Goal: Task Accomplishment & Management: Use online tool/utility

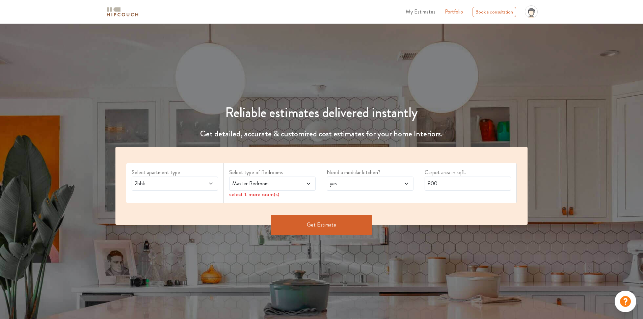
click at [330, 226] on button "Get Estimate" at bounding box center [321, 225] width 101 height 20
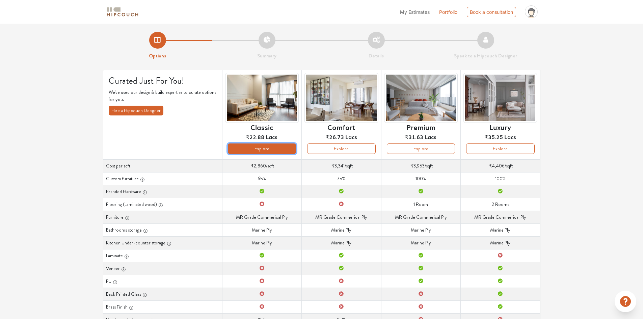
click at [284, 149] on button "Explore" at bounding box center [262, 148] width 68 height 10
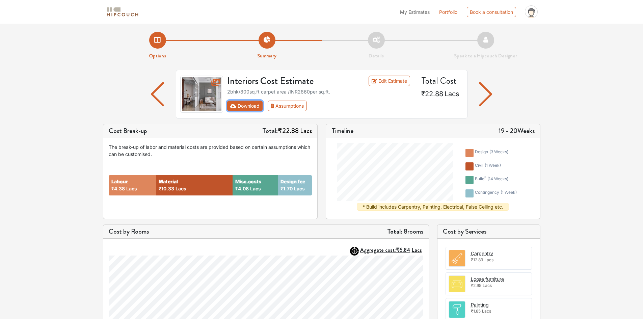
click at [248, 107] on button "Download" at bounding box center [244, 106] width 35 height 10
click at [234, 106] on icon "First group" at bounding box center [233, 106] width 6 height 4
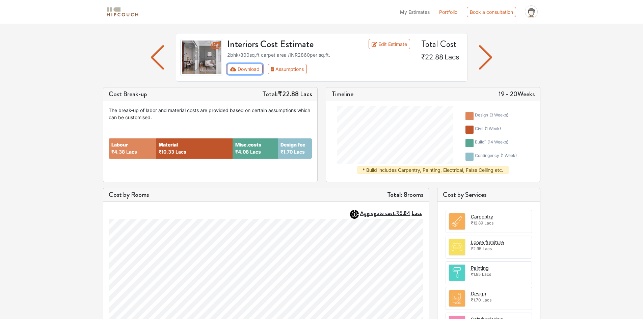
scroll to position [34, 0]
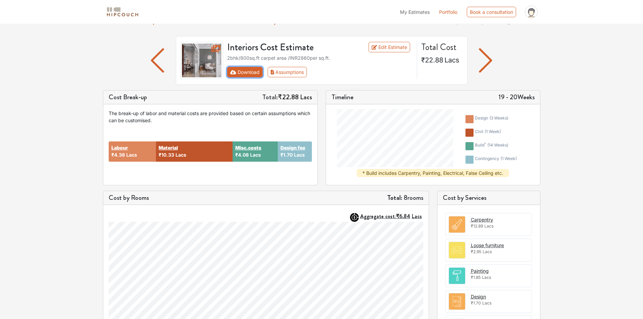
click at [250, 74] on button "Download" at bounding box center [244, 72] width 35 height 10
click at [252, 73] on button "Download" at bounding box center [244, 72] width 35 height 10
click at [286, 71] on button "Assumptions" at bounding box center [287, 72] width 39 height 10
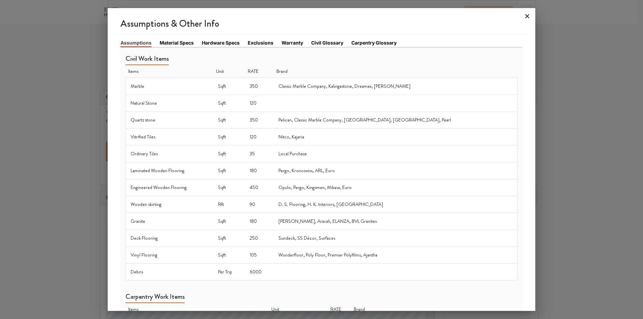
click at [526, 15] on icon at bounding box center [527, 16] width 11 height 11
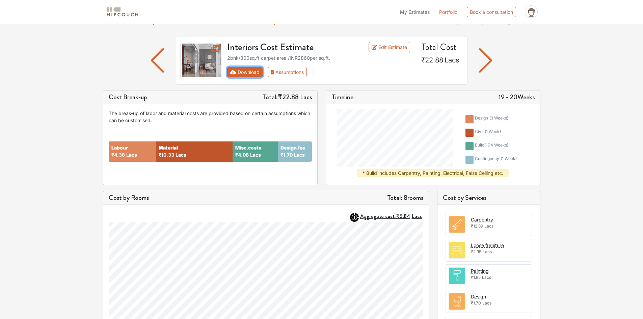
click at [236, 73] on button "Download" at bounding box center [244, 72] width 35 height 10
click at [247, 71] on button "Download" at bounding box center [244, 72] width 35 height 10
click at [248, 71] on button "Download" at bounding box center [244, 72] width 35 height 10
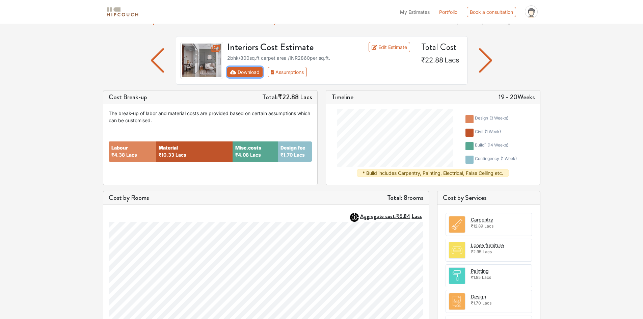
click at [231, 71] on icon "First group" at bounding box center [233, 72] width 6 height 5
click at [250, 72] on button "Download" at bounding box center [244, 72] width 35 height 10
click at [399, 45] on link "Edit Estimate" at bounding box center [390, 47] width 42 height 10
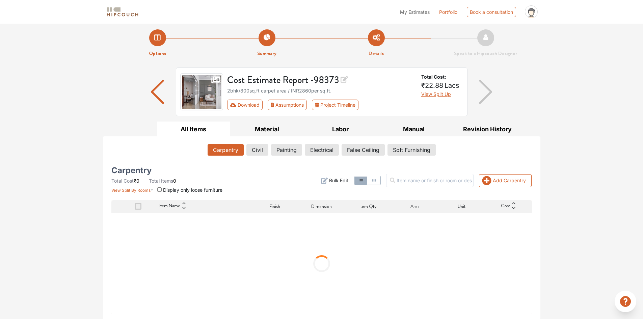
scroll to position [3, 0]
click at [160, 190] on input "checkbox" at bounding box center [159, 189] width 4 height 4
checkbox input "true"
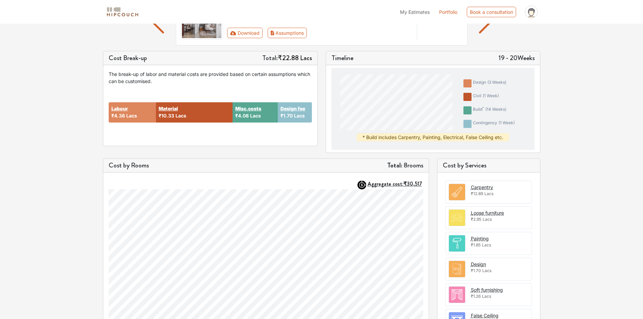
scroll to position [188, 0]
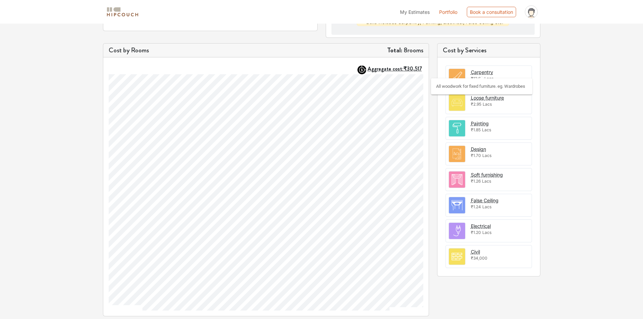
click at [485, 73] on div "Carpentry" at bounding box center [482, 72] width 22 height 7
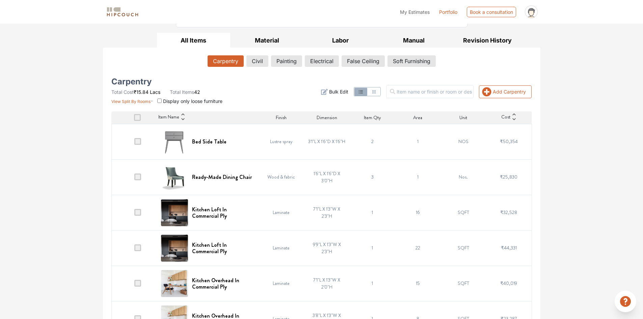
scroll to position [6, 0]
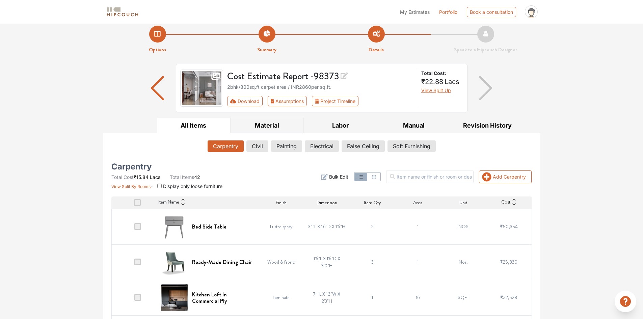
click at [264, 124] on button "Material" at bounding box center [267, 125] width 74 height 15
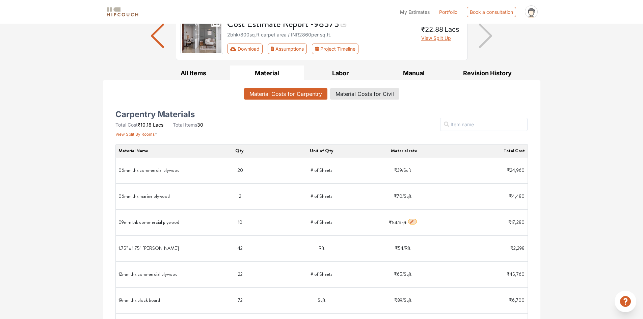
scroll to position [0, 0]
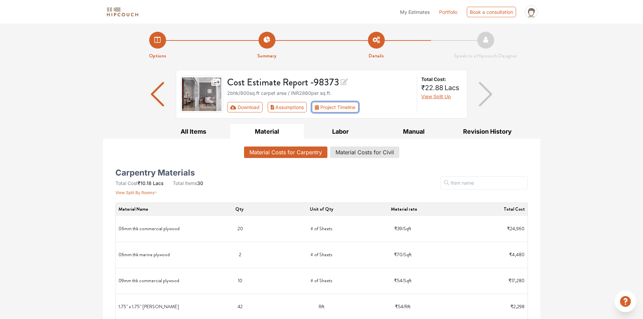
click at [339, 104] on button "Project Timeline" at bounding box center [335, 107] width 47 height 10
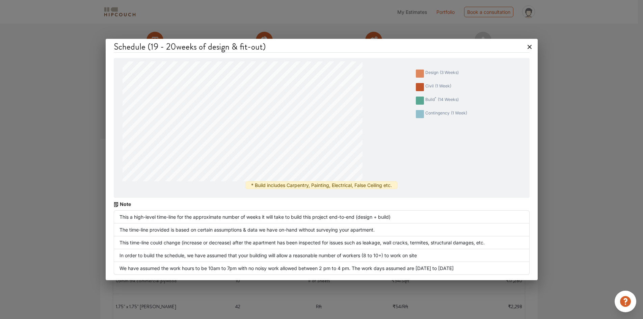
click at [533, 46] on icon at bounding box center [529, 47] width 11 height 11
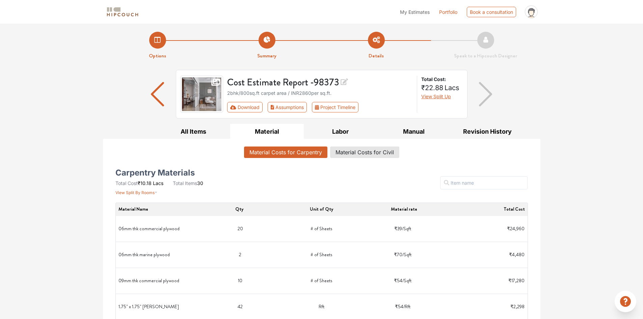
click at [417, 10] on span "My Estimates" at bounding box center [415, 12] width 30 height 6
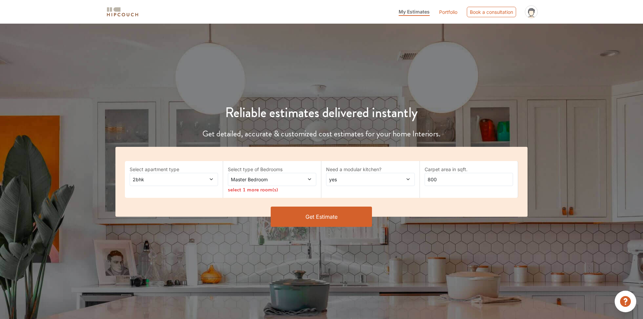
click at [325, 214] on button "Get Estimate" at bounding box center [321, 217] width 101 height 20
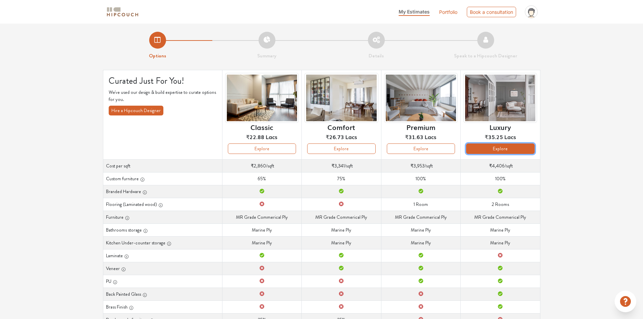
click at [487, 150] on button "Explore" at bounding box center [500, 148] width 68 height 10
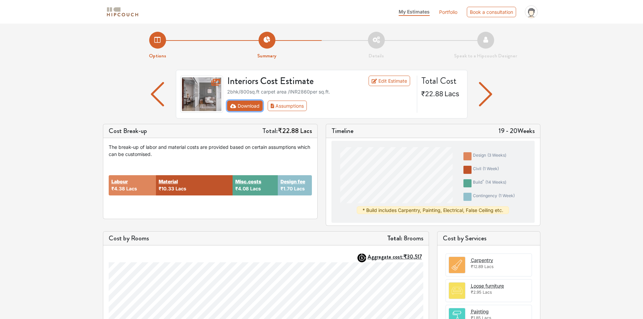
click at [252, 104] on button "Download" at bounding box center [244, 106] width 35 height 10
click at [251, 104] on button "Download" at bounding box center [244, 106] width 35 height 10
click at [233, 107] on icon "First group" at bounding box center [233, 106] width 6 height 5
click at [257, 106] on button "Download" at bounding box center [244, 106] width 35 height 10
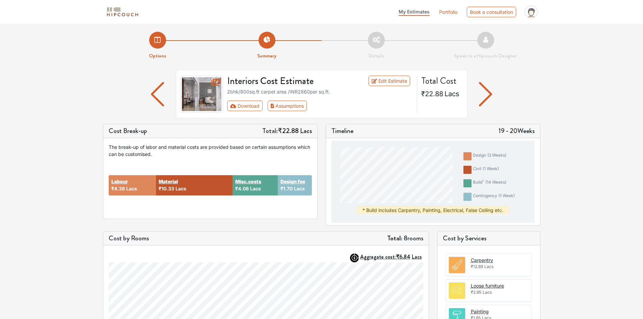
drag, startPoint x: 568, startPoint y: 105, endPoint x: 579, endPoint y: 131, distance: 28.2
click at [579, 131] on div "Options Summary Details Speak to a Hipcouch Designer Interiors Cost Estimate Ed…" at bounding box center [321, 265] width 643 height 483
click at [256, 106] on button "Download" at bounding box center [244, 106] width 35 height 10
click at [45, 109] on div "Options Summary Details Speak to a Hipcouch Designer Interiors Cost Estimate Ed…" at bounding box center [321, 265] width 643 height 483
click at [207, 101] on img at bounding box center [201, 94] width 43 height 37
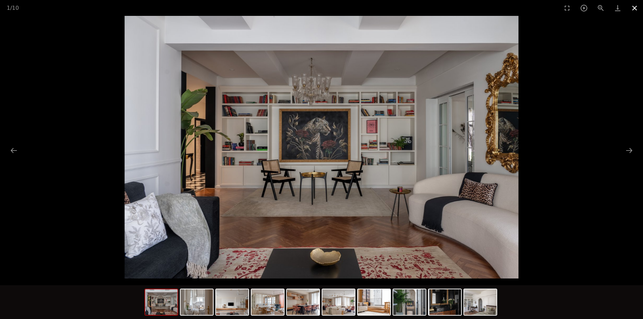
click at [634, 10] on button "Close gallery" at bounding box center [634, 8] width 17 height 16
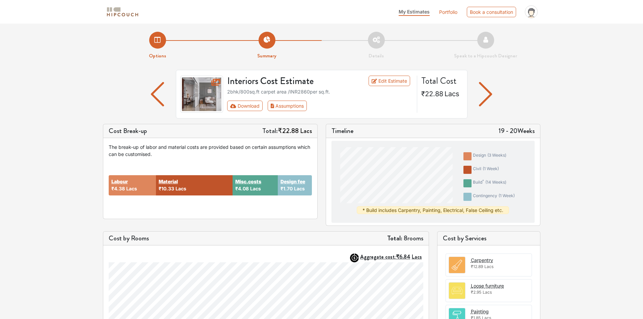
click at [637, 47] on div "Options Summary Details Speak to a Hipcouch Designer Interiors Cost Estimate Ed…" at bounding box center [321, 265] width 643 height 483
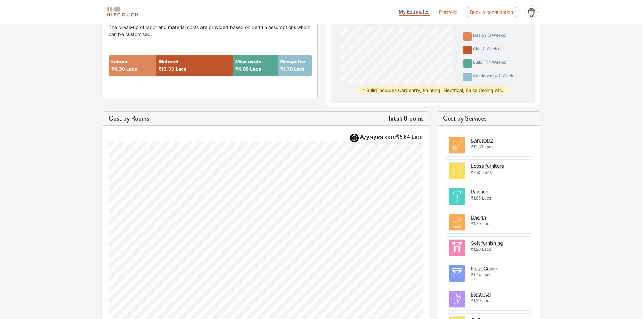
scroll to position [135, 0]
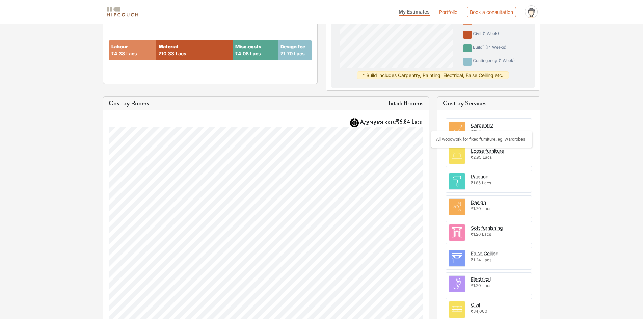
click at [484, 127] on div "Carpentry" at bounding box center [482, 124] width 22 height 7
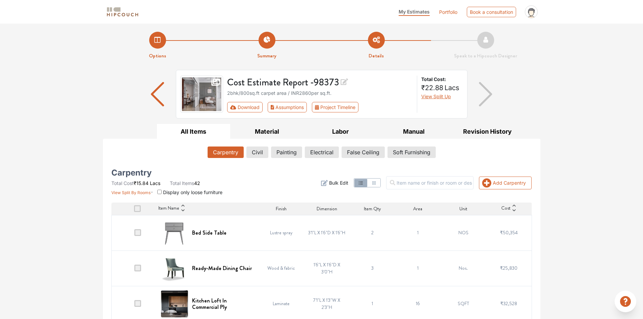
click at [160, 193] on input "checkbox" at bounding box center [159, 192] width 4 height 4
checkbox input "true"
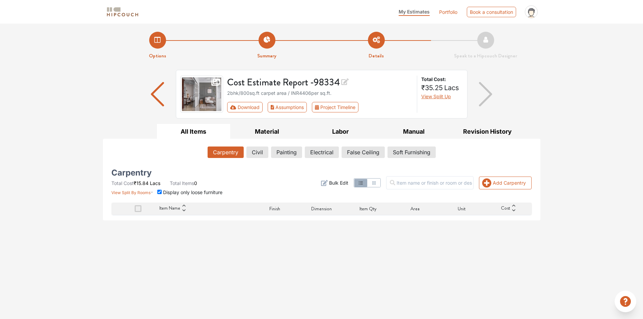
click at [376, 182] on icon "button" at bounding box center [373, 182] width 3 height 3
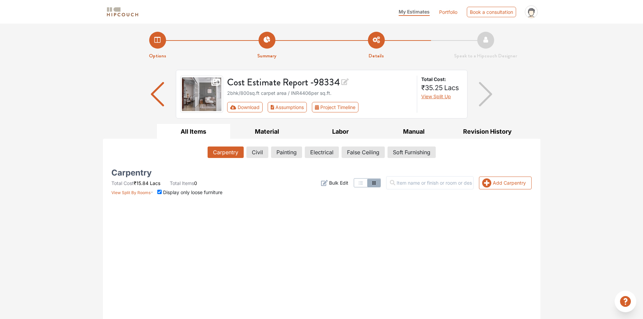
click at [363, 182] on icon "button" at bounding box center [361, 182] width 3 height 3
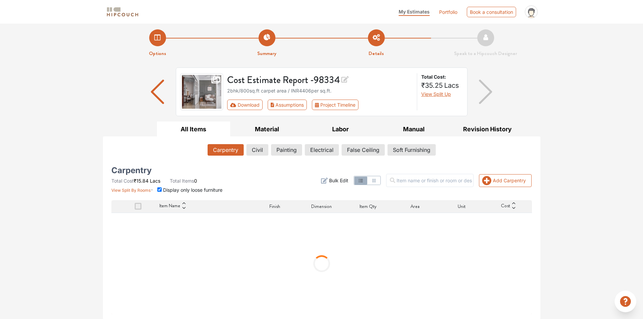
scroll to position [3, 0]
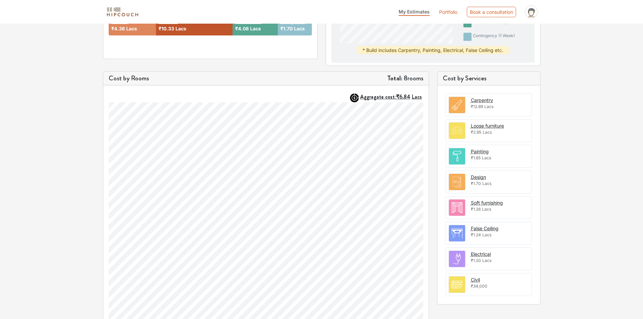
scroll to position [188, 0]
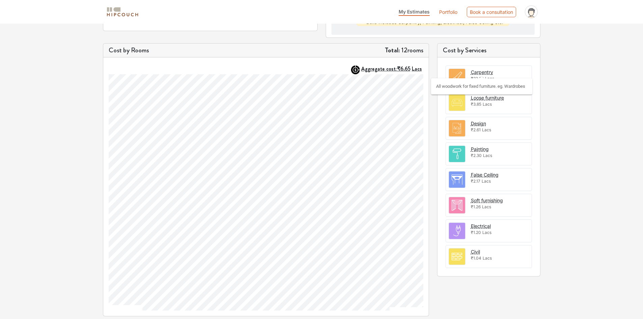
click at [491, 75] on div "Carpentry" at bounding box center [482, 72] width 22 height 7
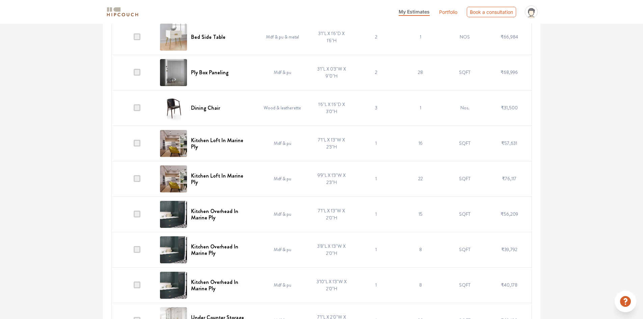
scroll to position [120, 0]
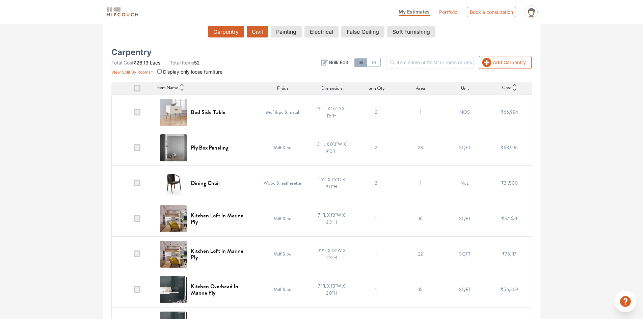
click at [258, 35] on button "Civil" at bounding box center [257, 31] width 21 height 11
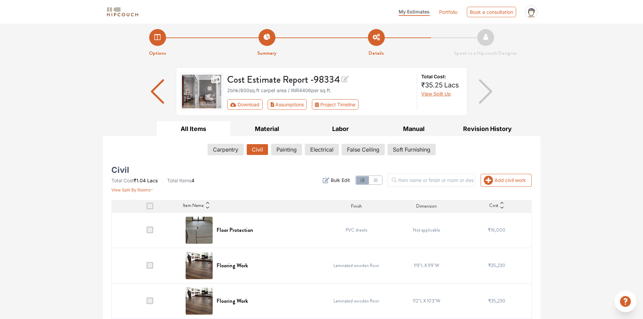
scroll to position [43, 0]
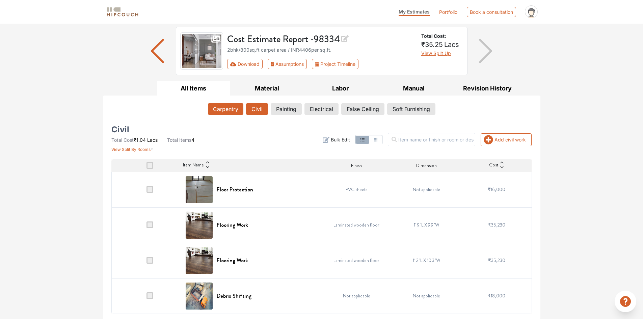
click at [231, 109] on button "Carpentry" at bounding box center [225, 108] width 35 height 11
